Goal: Use online tool/utility: Utilize a website feature to perform a specific function

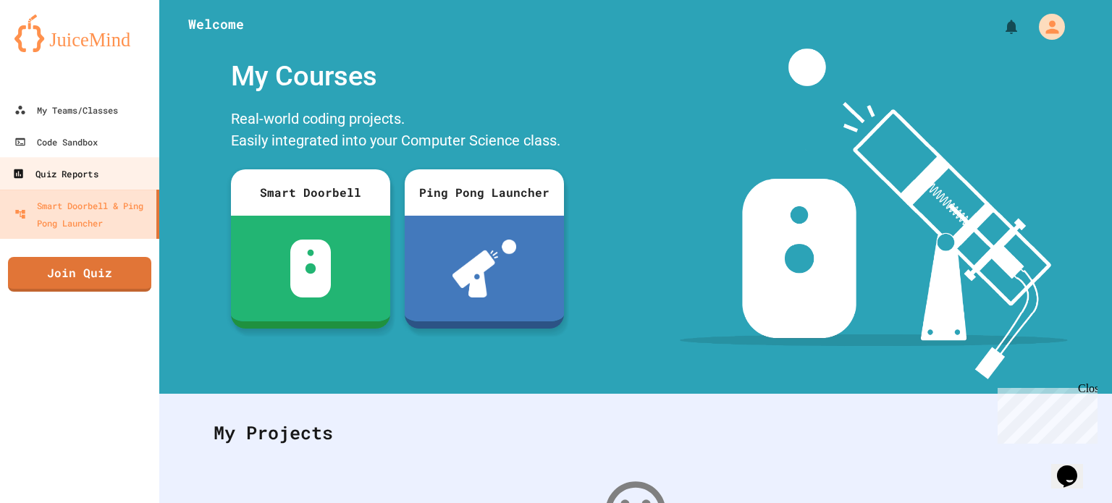
click at [100, 160] on link "Quiz Reports" at bounding box center [80, 173] width 164 height 33
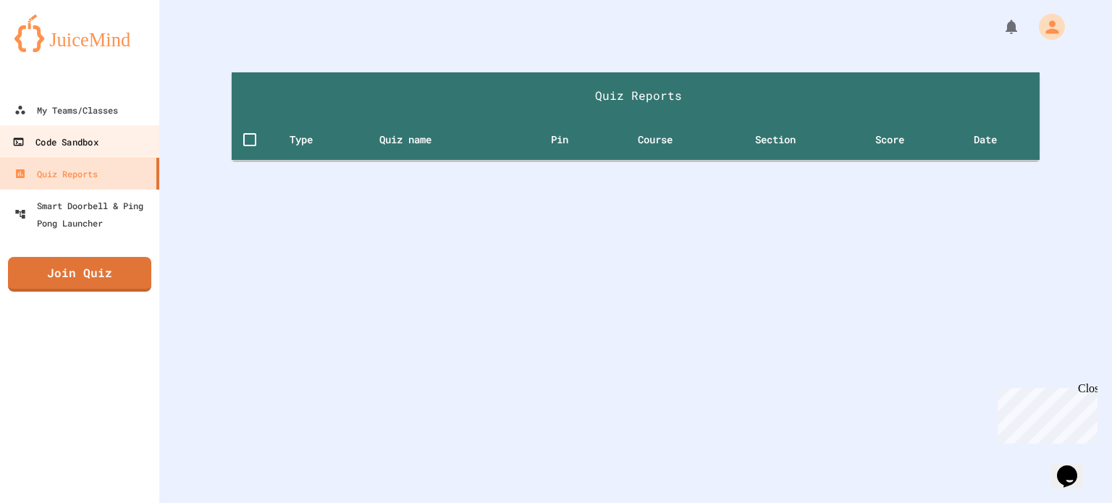
click at [101, 133] on link "Code Sandbox" at bounding box center [80, 141] width 164 height 33
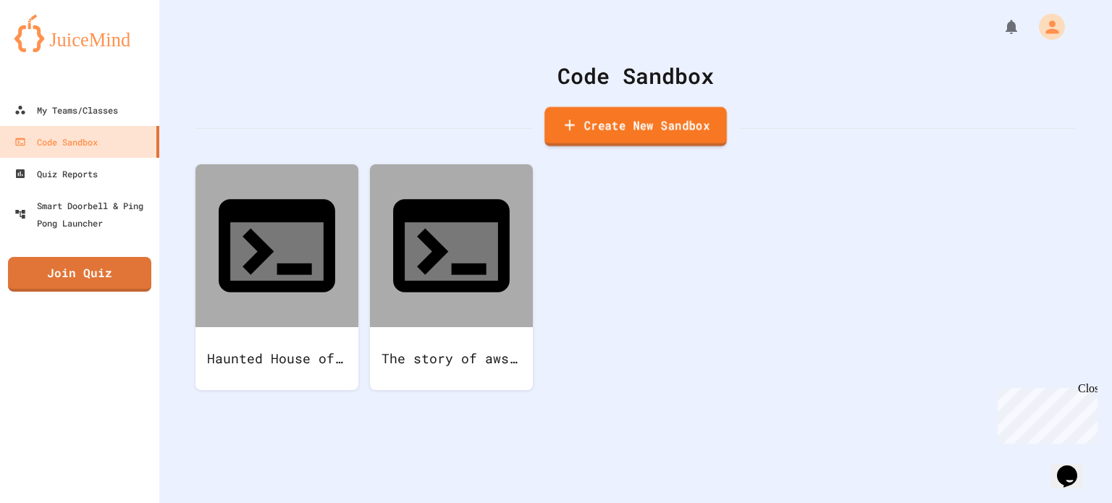
click at [611, 125] on link "Create New Sandbox" at bounding box center [636, 127] width 182 height 40
